Goal: Task Accomplishment & Management: Use online tool/utility

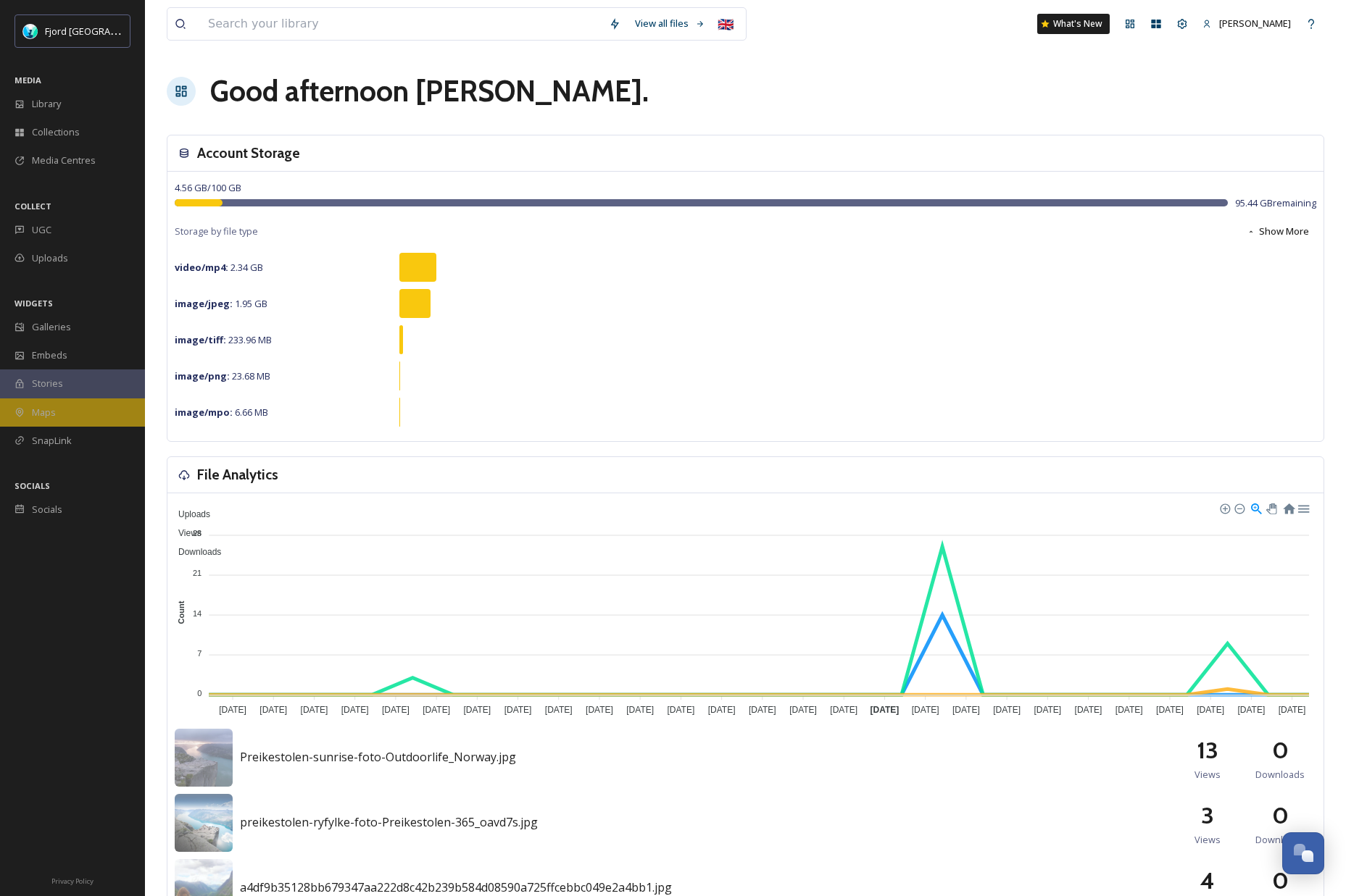
click at [54, 413] on span "Maps" at bounding box center [44, 412] width 24 height 14
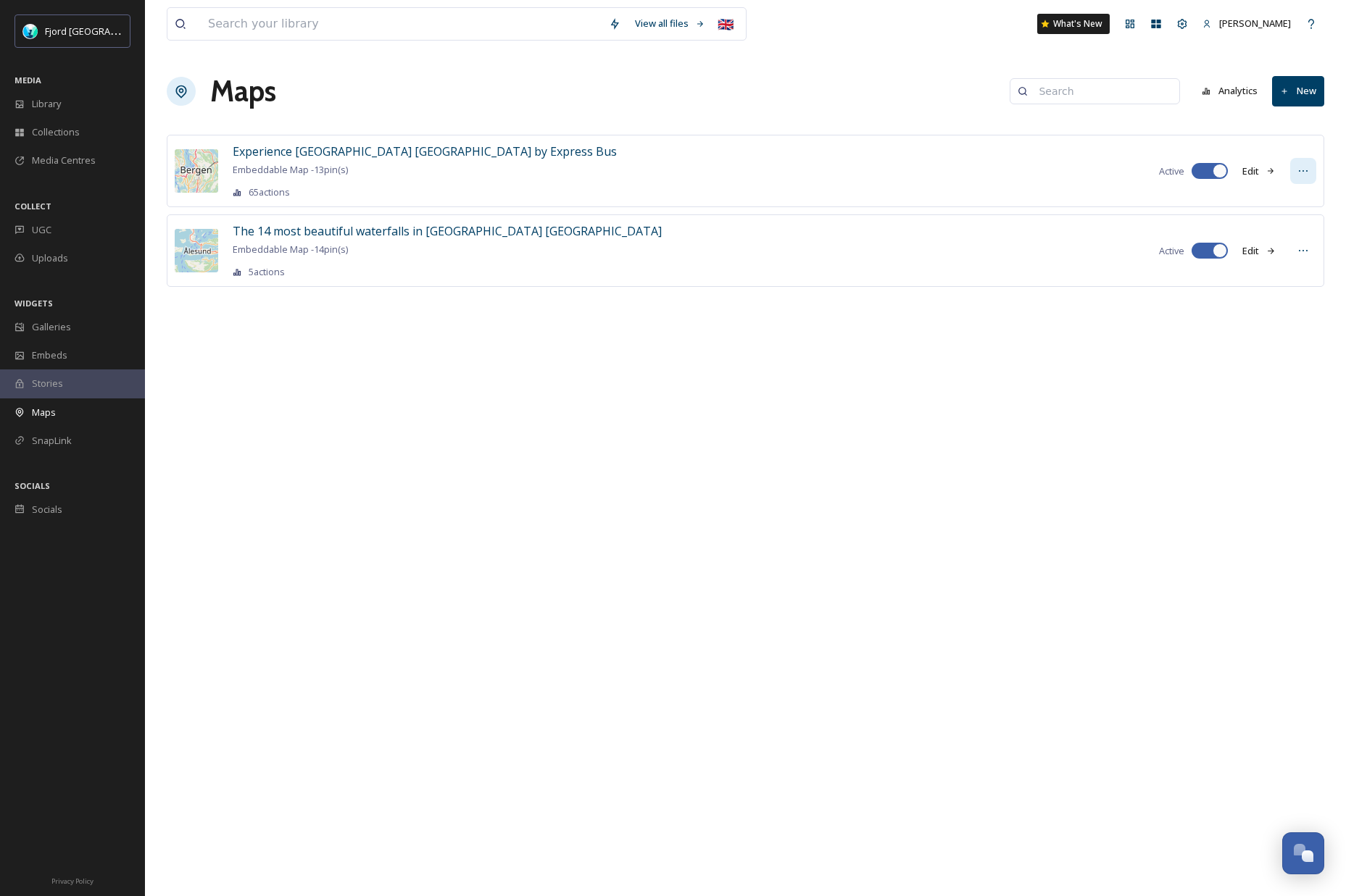
click at [1305, 171] on icon at bounding box center [1303, 171] width 11 height 11
click at [1289, 230] on span "Embed Map" at bounding box center [1272, 230] width 51 height 14
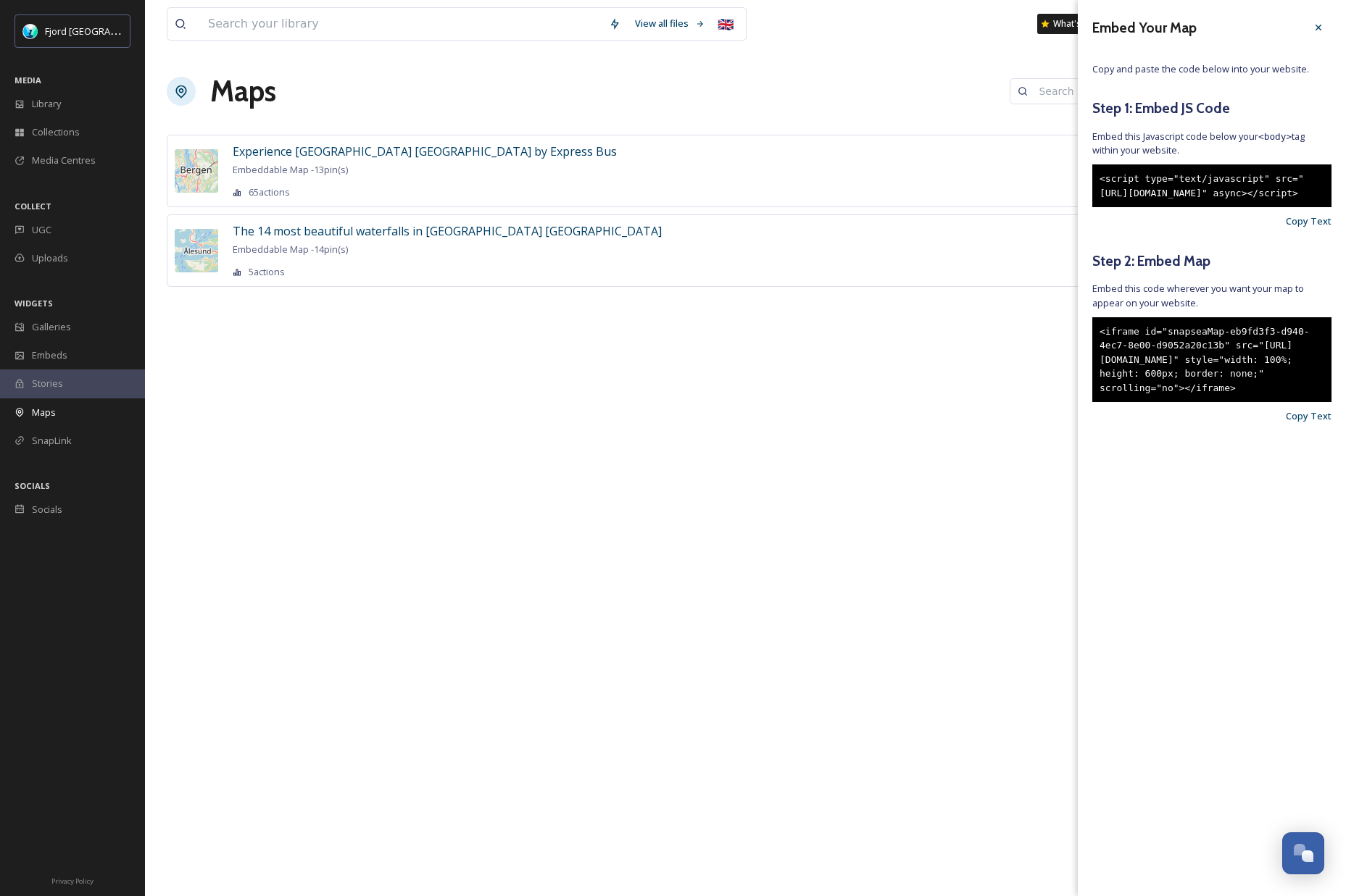
drag, startPoint x: 1204, startPoint y: 227, endPoint x: 1091, endPoint y: 180, distance: 122.4
click at [1091, 180] on div "Embed Your Map Copy and paste the code below into your website. Step 1: Embed J…" at bounding box center [1212, 240] width 268 height 481
drag, startPoint x: 1169, startPoint y: 450, endPoint x: 1094, endPoint y: 360, distance: 117.2
click at [1094, 360] on div "<iframe id="snapseaMap-eb9fd3f3-d940-4ec7-8e00-d9052a20c13b" src="https://app.s…" at bounding box center [1212, 360] width 239 height 85
copy div "<iframe id="snapseaMap-eb9fd3f3-d940-4ec7-8e00-d9052a20c13b" src="https://app.s…"
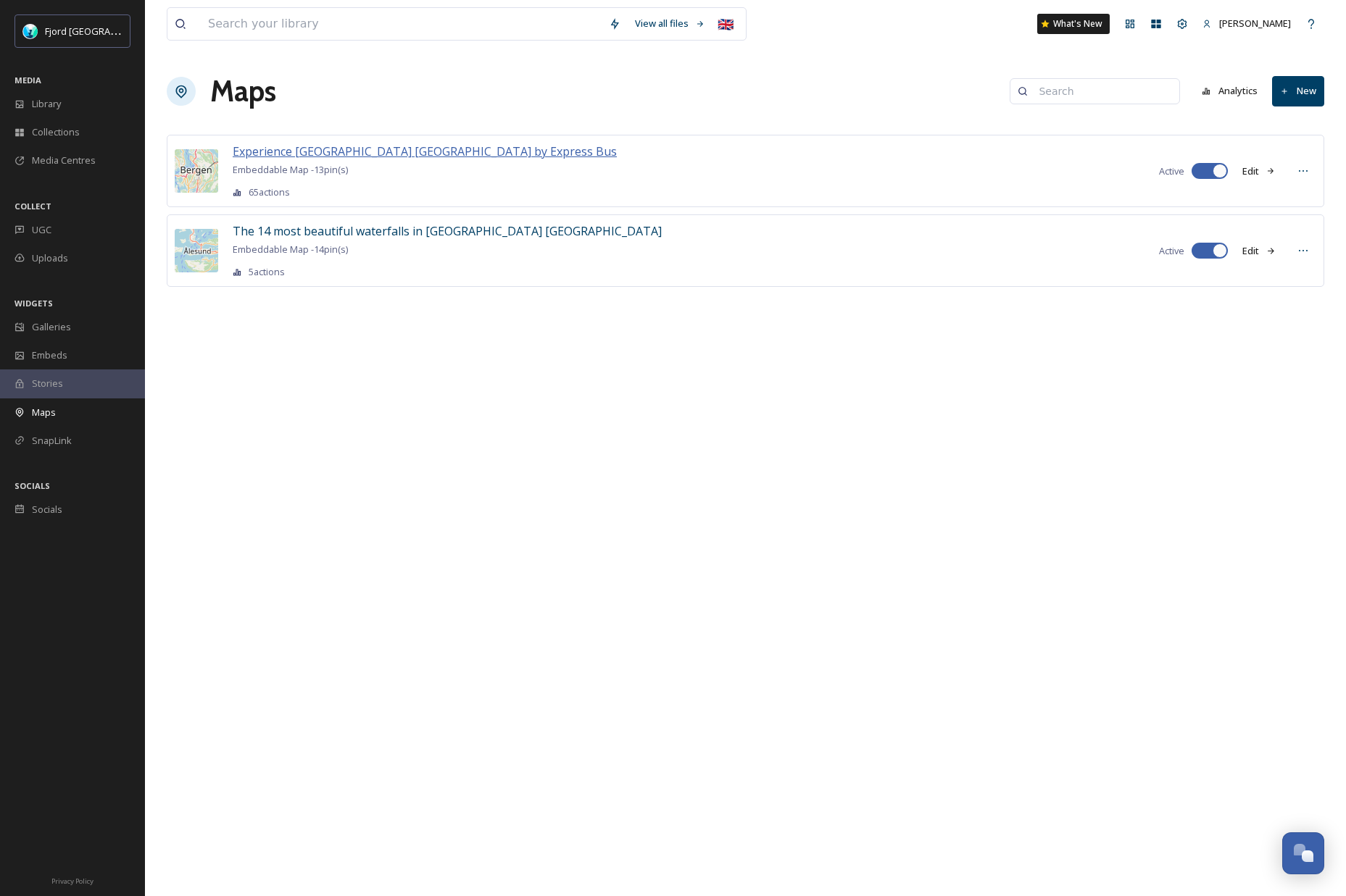
click at [361, 153] on span "Experience Fjord Norway by Express Bus" at bounding box center [425, 152] width 384 height 16
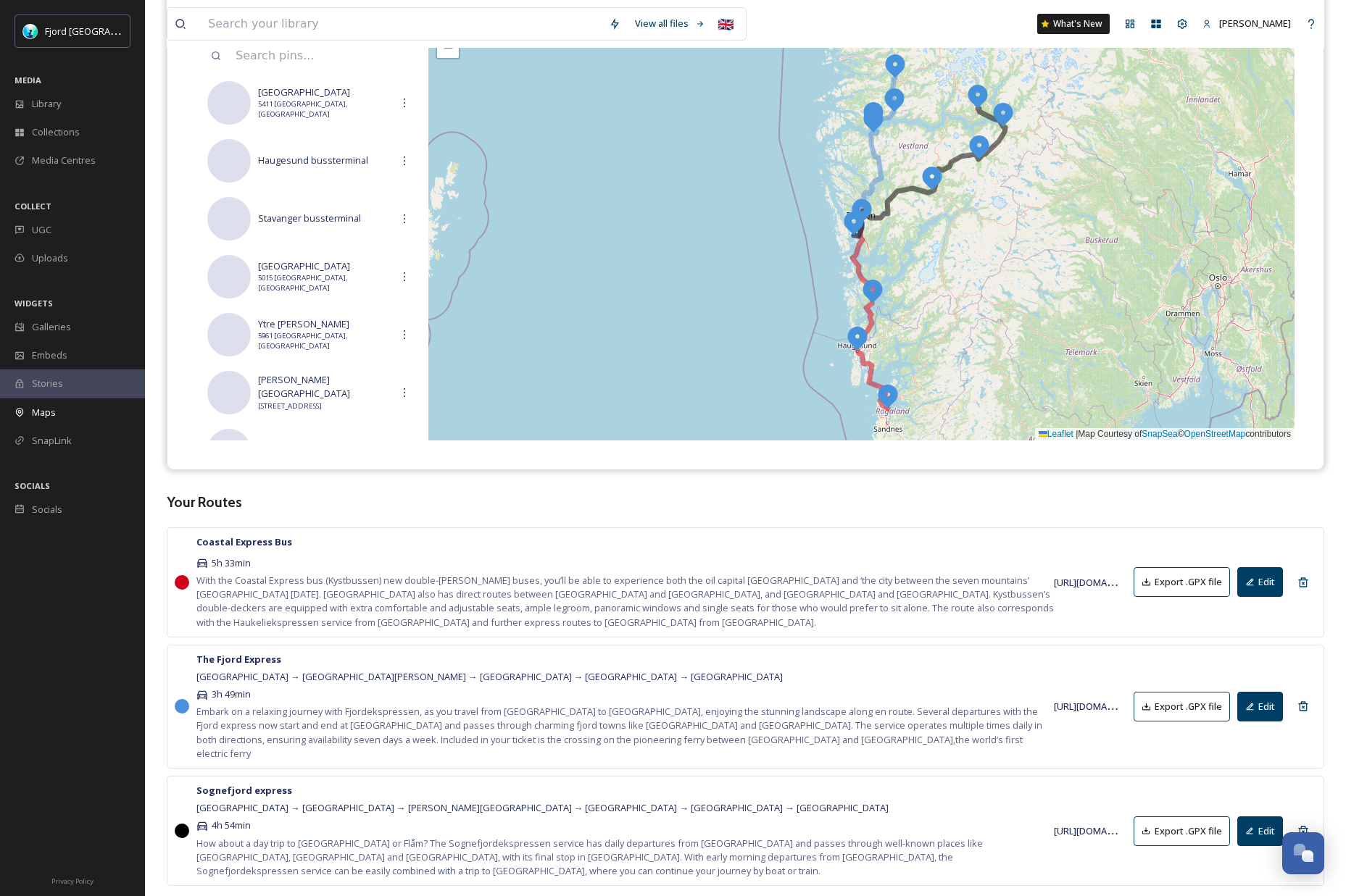
scroll to position [242, 0]
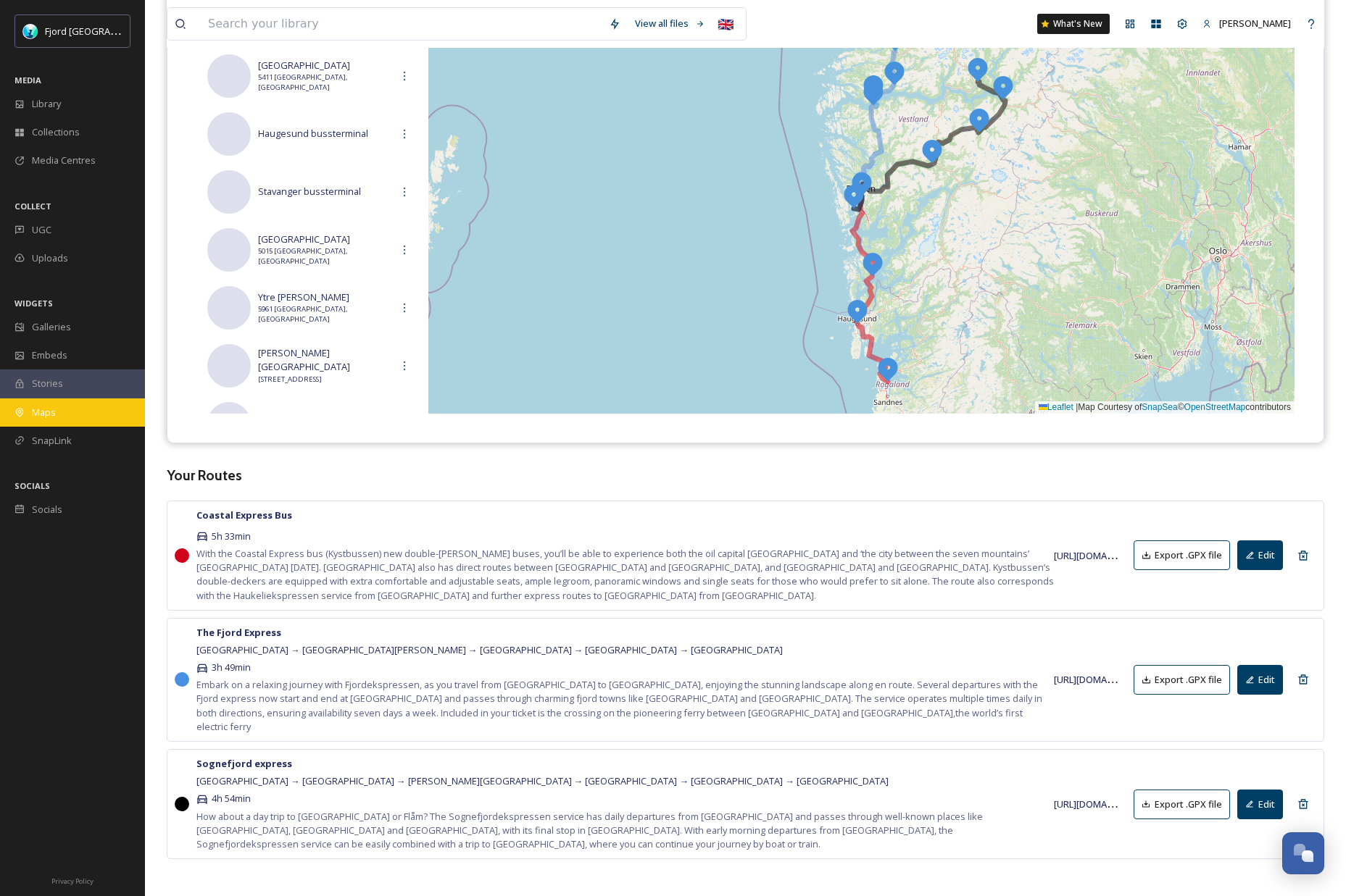
click at [69, 416] on div "Maps" at bounding box center [72, 412] width 145 height 28
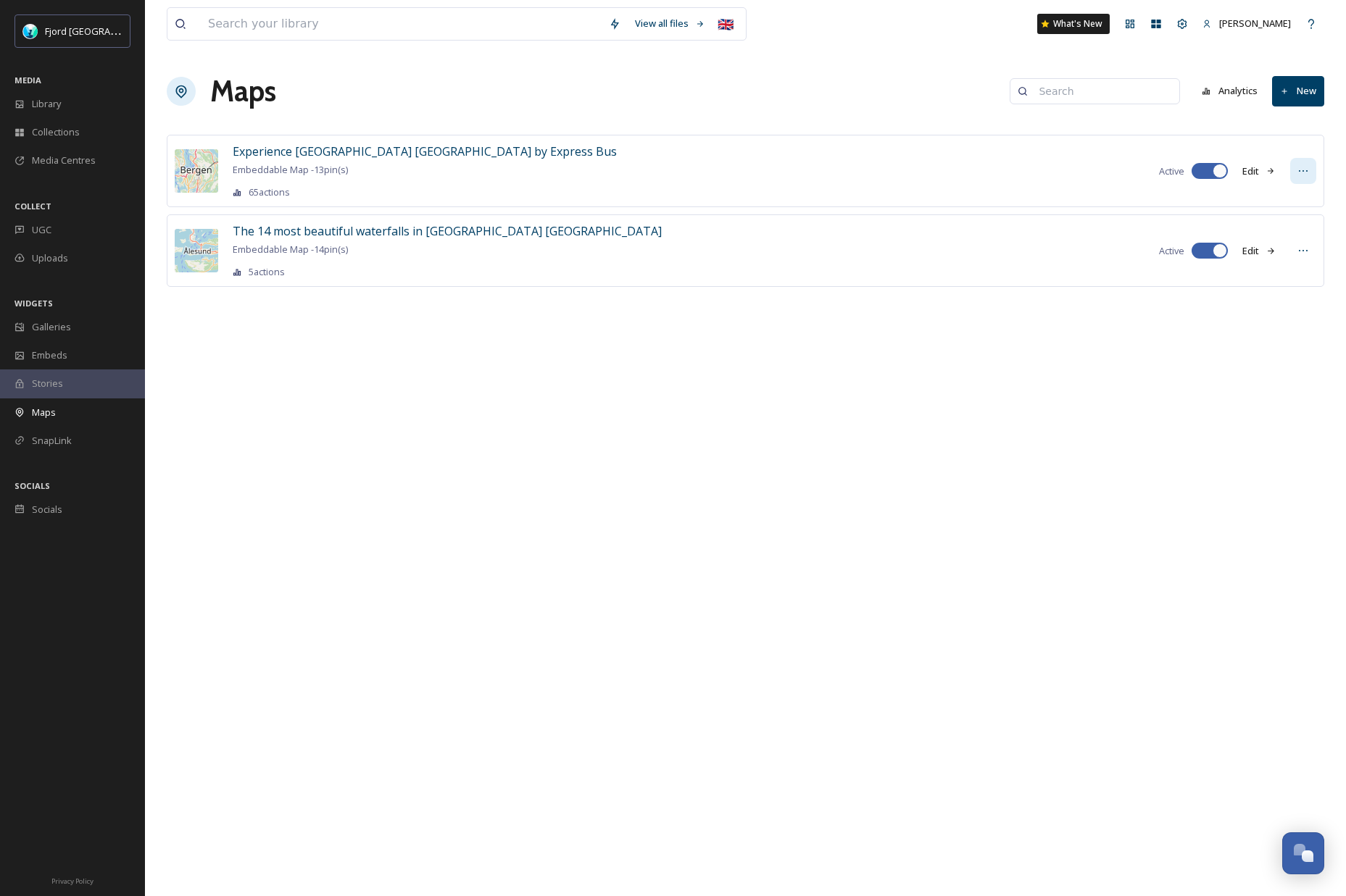
click at [1295, 164] on div at bounding box center [1303, 171] width 26 height 26
click at [1275, 232] on span "Embed Map" at bounding box center [1272, 230] width 51 height 14
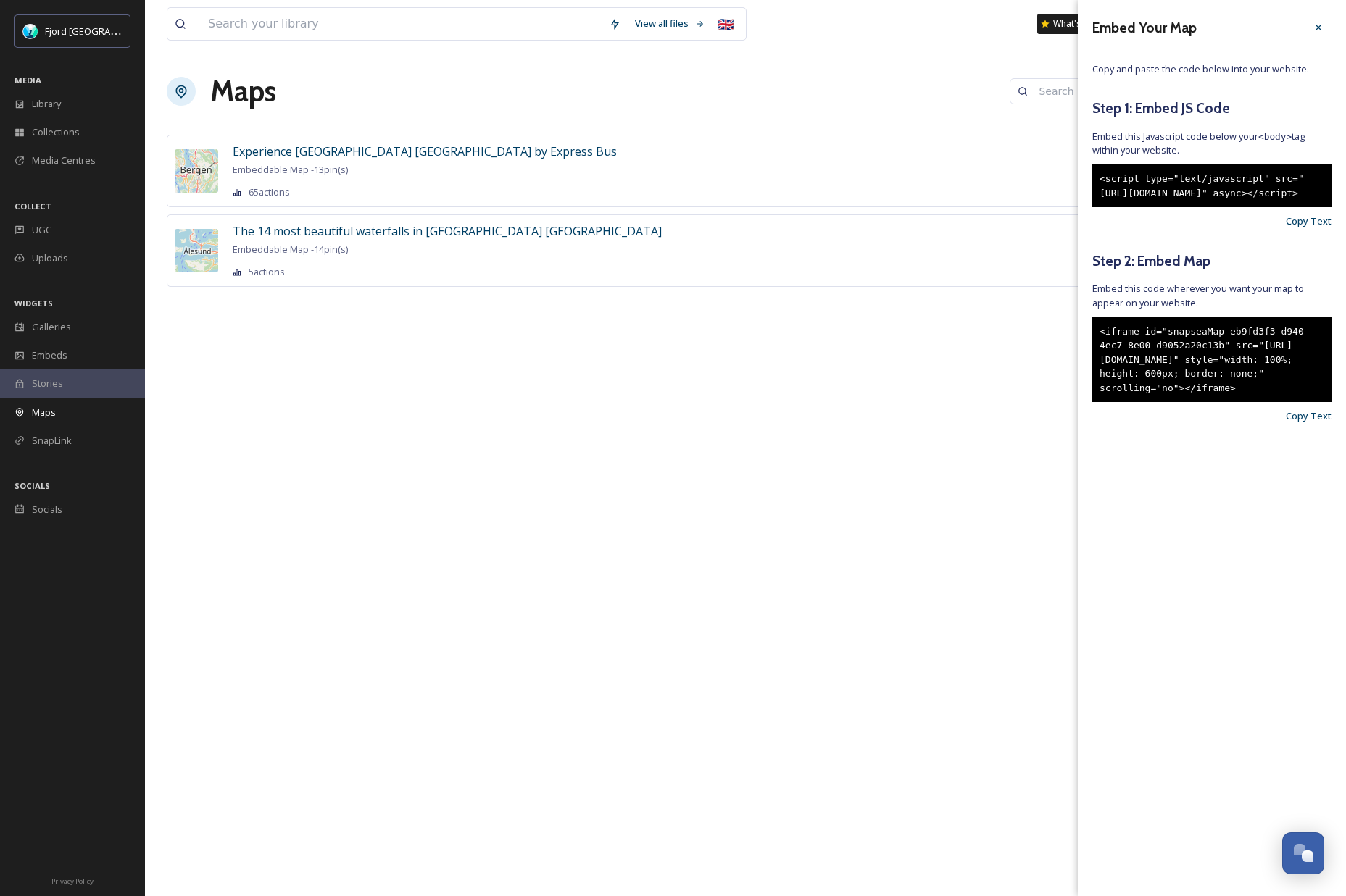
drag, startPoint x: 1099, startPoint y: 359, endPoint x: 1174, endPoint y: 450, distance: 117.9
click at [1174, 403] on div "<iframe id="snapseaMap-eb9fd3f3-d940-4ec7-8e00-d9052a20c13b" src="https://app.s…" at bounding box center [1212, 360] width 239 height 85
copy div "<iframe id="snapseaMap-eb9fd3f3-d940-4ec7-8e00-d9052a20c13b" src="https://app.s…"
